Goal: Transaction & Acquisition: Purchase product/service

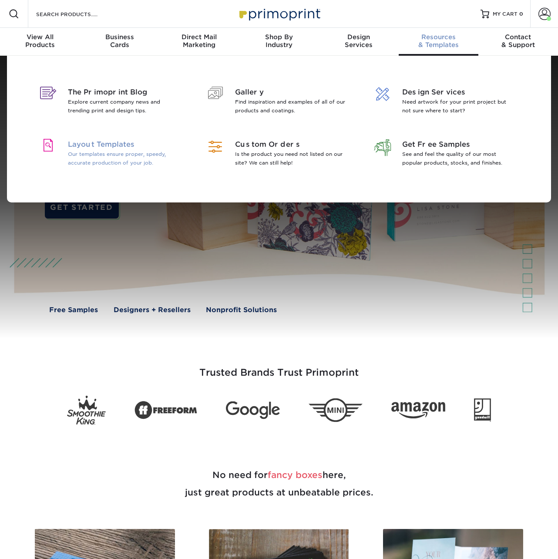
click at [143, 156] on p "Our templates ensure proper, speedy, accurate production of your job." at bounding box center [124, 158] width 113 height 17
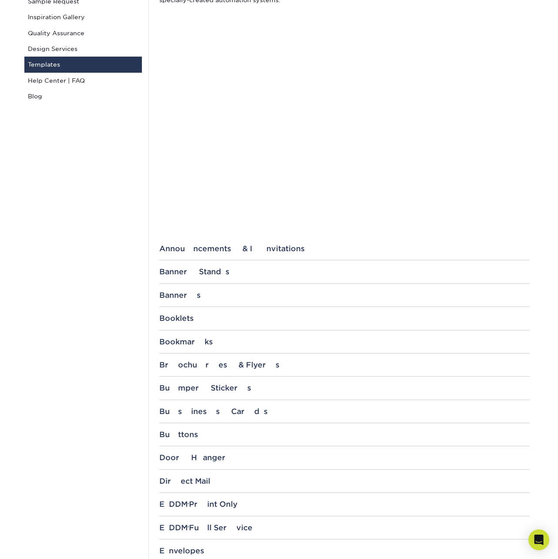
scroll to position [158, 0]
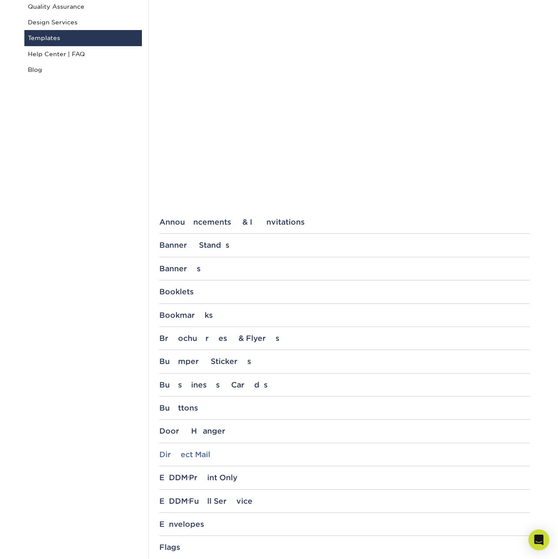
click at [190, 457] on div "Direct Mail" at bounding box center [344, 454] width 370 height 9
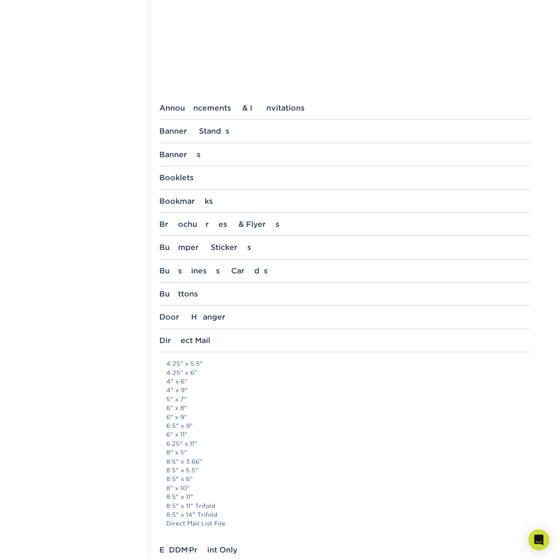
scroll to position [297, 0]
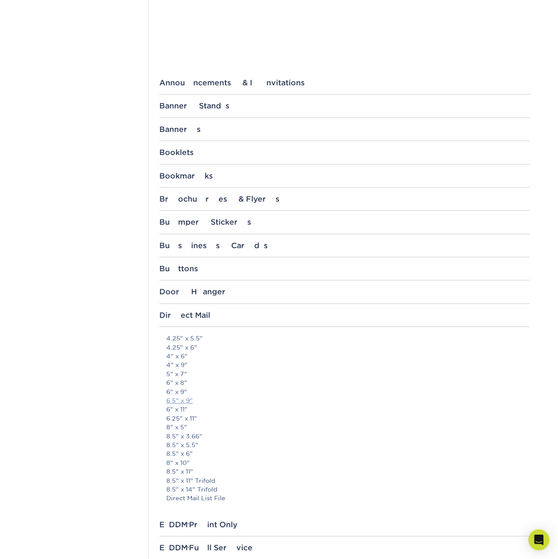
click at [182, 400] on link "6.5" x 9"" at bounding box center [179, 400] width 27 height 7
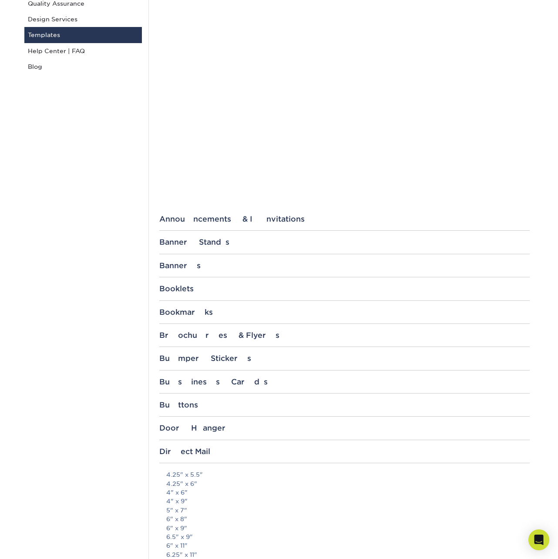
scroll to position [0, 0]
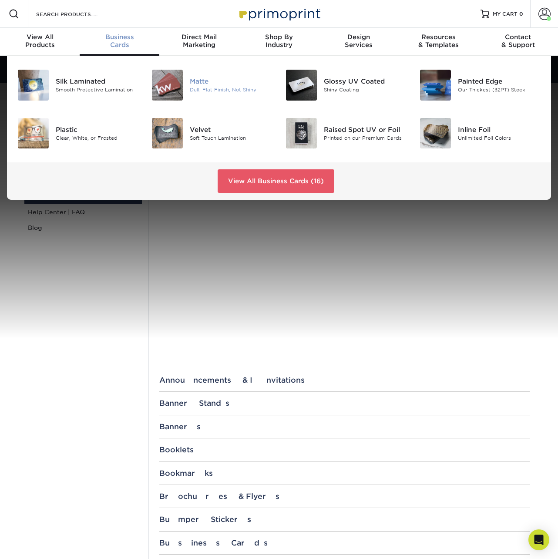
click at [193, 82] on div "Matte" at bounding box center [231, 82] width 83 height 10
click at [340, 124] on div "Raised Spot UV or Foil Printed on our Premium Cards" at bounding box center [368, 133] width 89 height 31
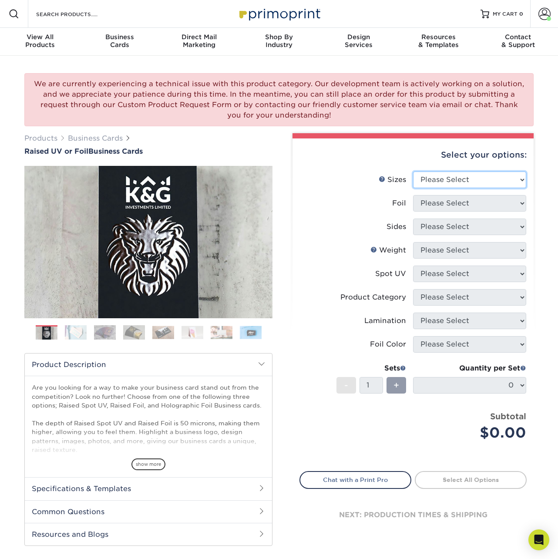
click at [435, 181] on select "Please Select 2" x 3.5" - Standard" at bounding box center [469, 179] width 113 height 17
select select "2.00x3.50"
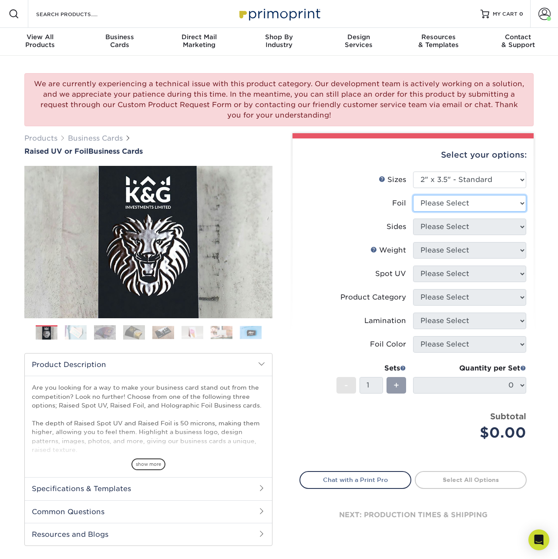
click at [444, 202] on select "Please Select No Yes" at bounding box center [469, 203] width 113 height 17
select select "0"
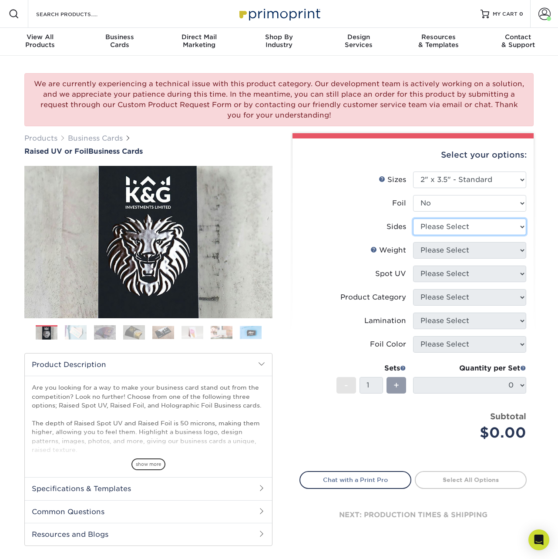
click at [441, 227] on select "Please Select Print Both Sides Print Front Only" at bounding box center [469, 226] width 113 height 17
select select "13abbda7-1d64-4f25-8bb2-c179b224825d"
click at [444, 250] on select "Please Select 16PT" at bounding box center [469, 250] width 113 height 17
select select "16PT"
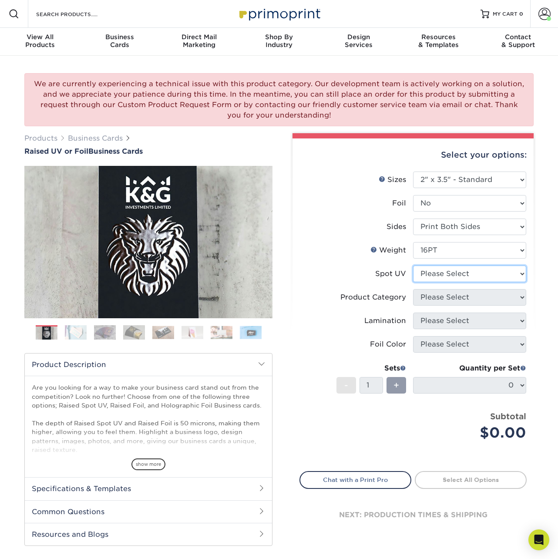
click at [450, 274] on select "Please Select No Spot UV Front Only" at bounding box center [469, 274] width 113 height 17
select select "1"
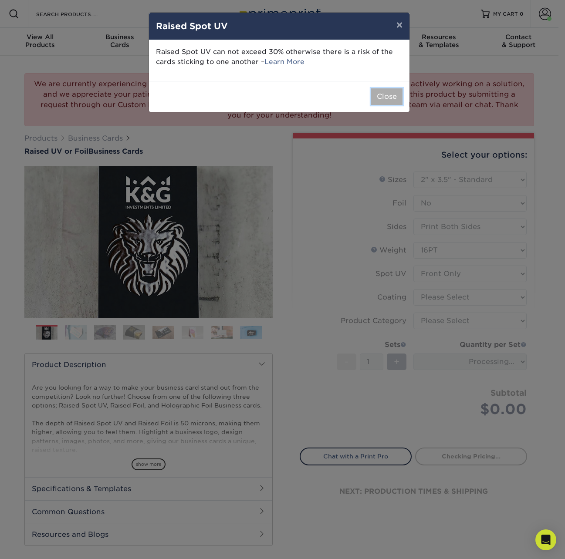
click at [384, 97] on button "Close" at bounding box center [386, 96] width 31 height 17
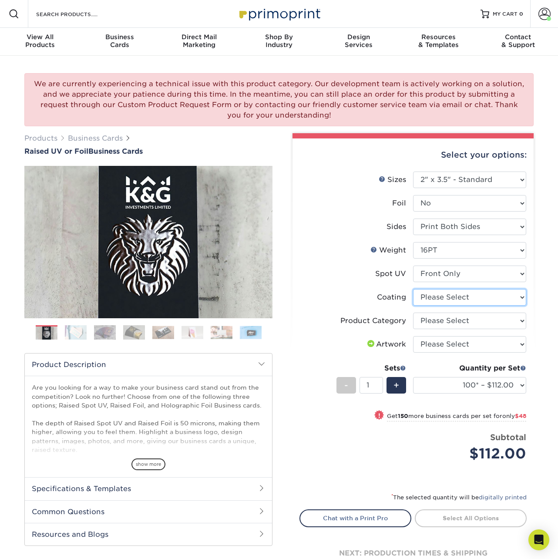
click at [453, 296] on select at bounding box center [469, 297] width 113 height 17
select select "3e7618de-abca-4bda-9f97-8b9129e913d8"
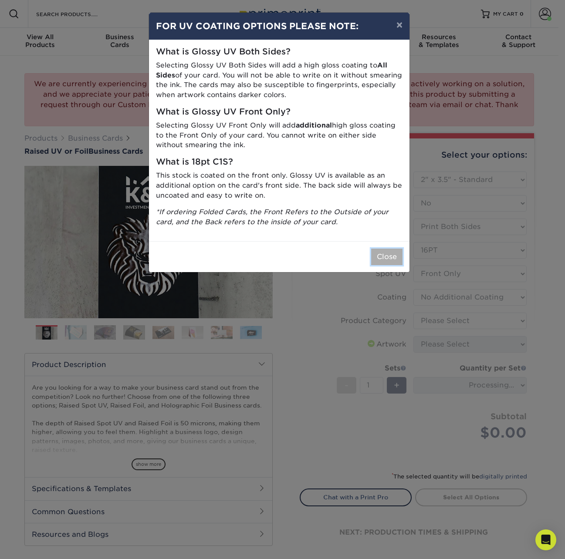
click at [391, 256] on button "Close" at bounding box center [386, 257] width 31 height 17
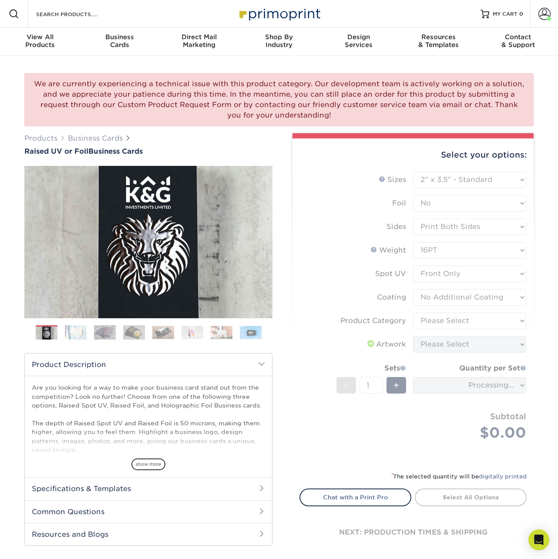
click at [451, 321] on form "Sizes Help Sizes Please Select 2" x 3.5" - Standard Foil Please Select" at bounding box center [412, 315] width 227 height 289
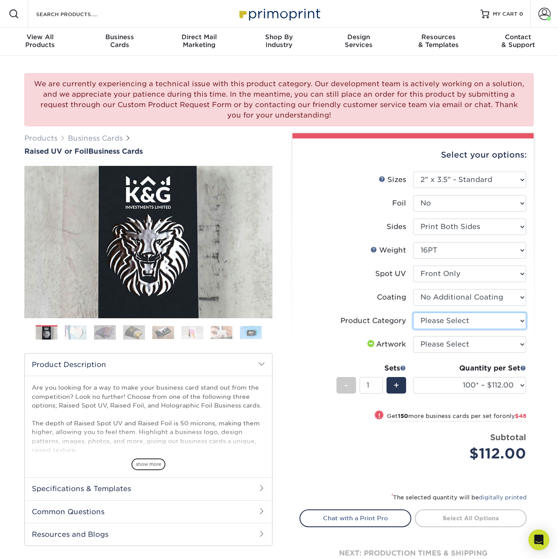
click at [451, 321] on select "Please Select Business Cards" at bounding box center [469, 321] width 113 height 17
select select "3b5148f1-0588-4f88-a218-97bcfdce65c1"
click at [453, 343] on select "Please Select I will upload files I need a design - $100" at bounding box center [469, 344] width 113 height 17
select select "upload"
